Goal: Find specific page/section: Find specific page/section

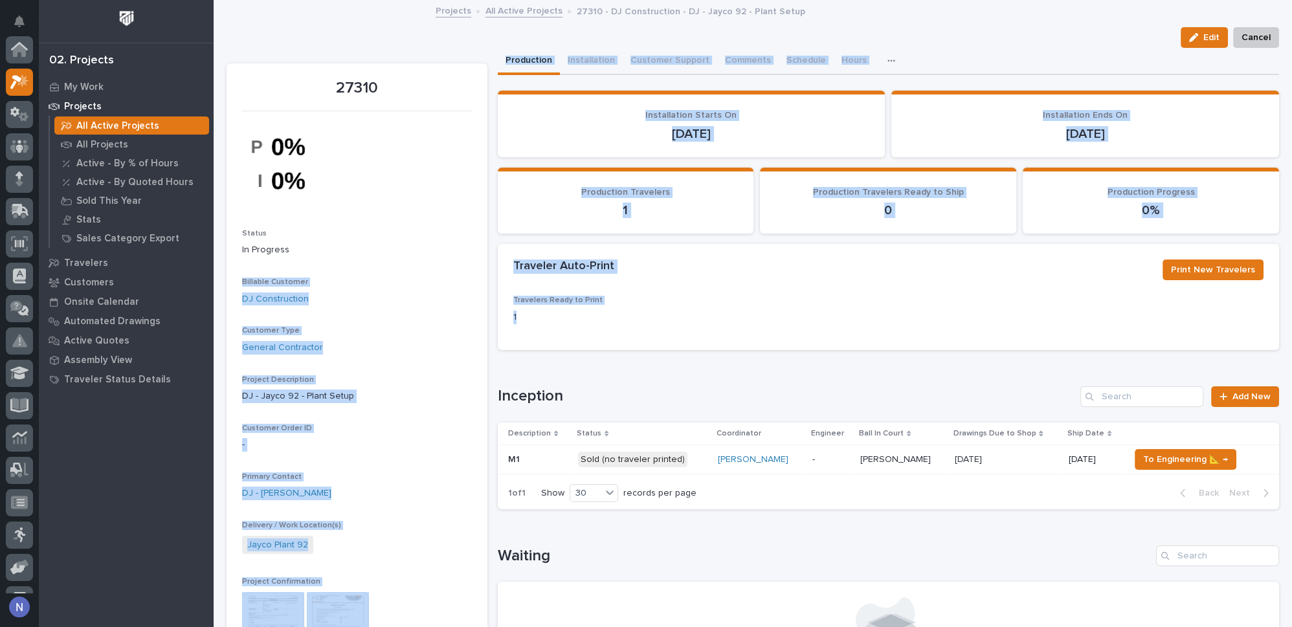
scroll to position [32, 0]
click at [80, 88] on p "My Work" at bounding box center [83, 88] width 39 height 12
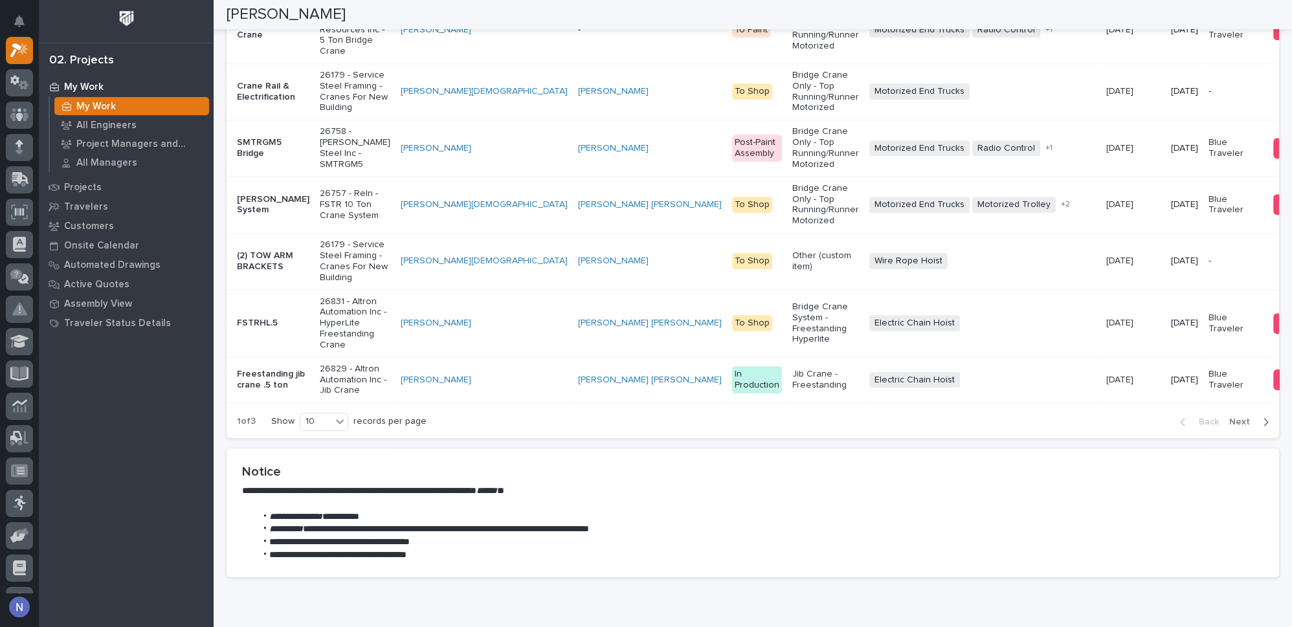
scroll to position [2117, 0]
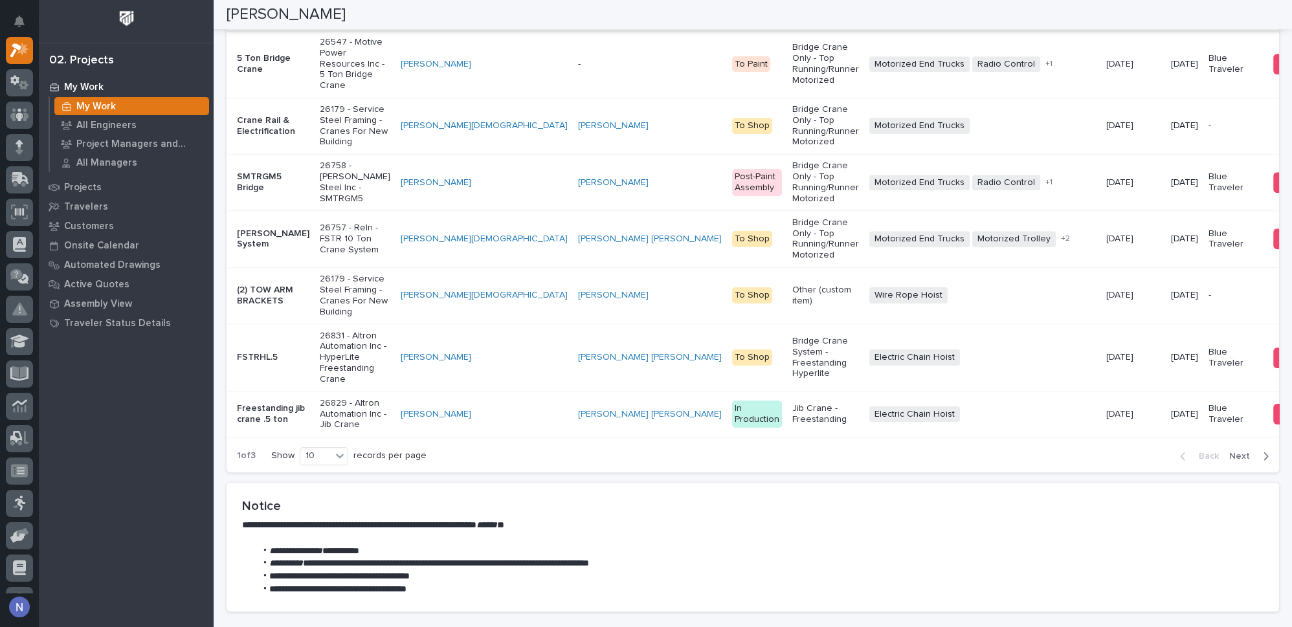
click at [1273, 12] on link "View Document" at bounding box center [1317, 2] width 88 height 21
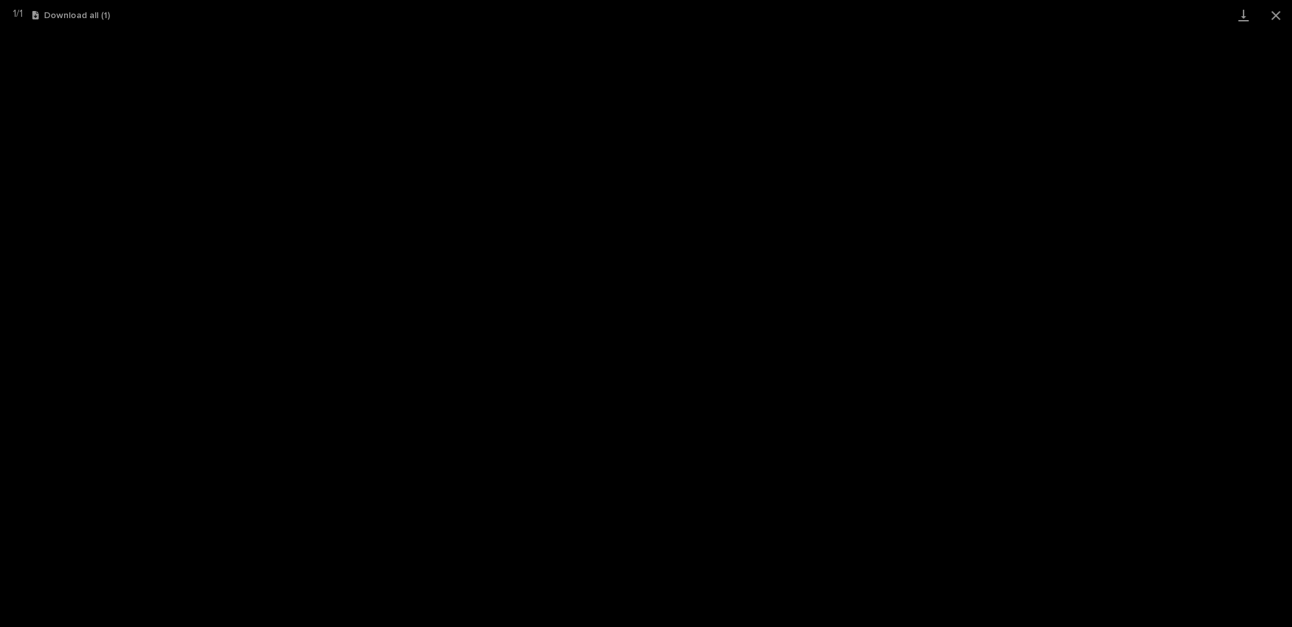
scroll to position [129, 0]
